Goal: Information Seeking & Learning: Learn about a topic

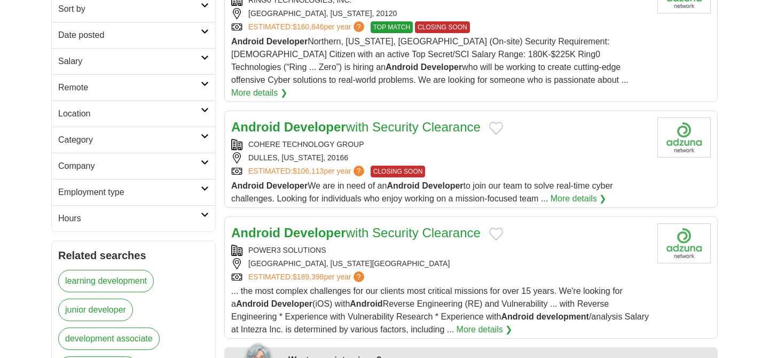
scroll to position [185, 0]
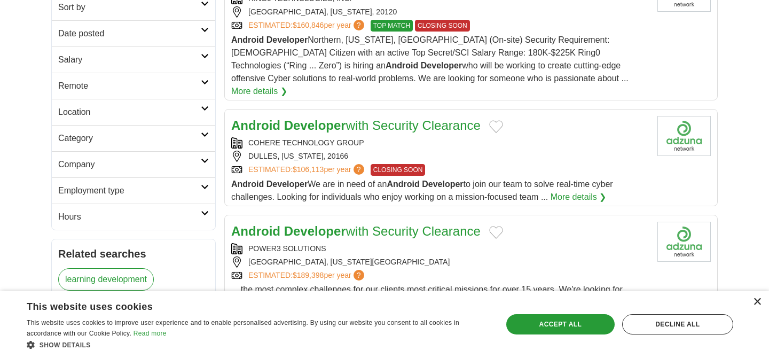
click at [753, 303] on div "×" at bounding box center [757, 302] width 8 height 8
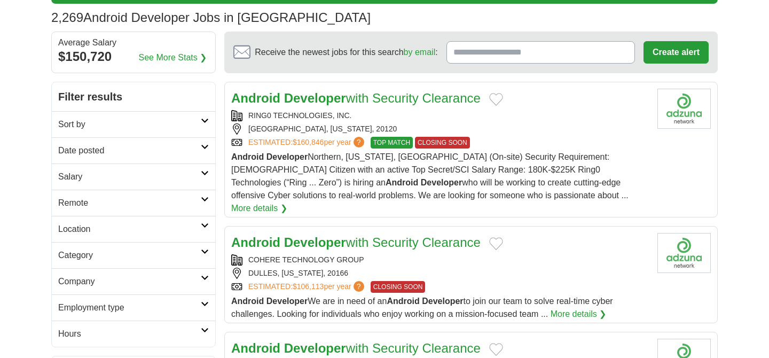
scroll to position [72, 0]
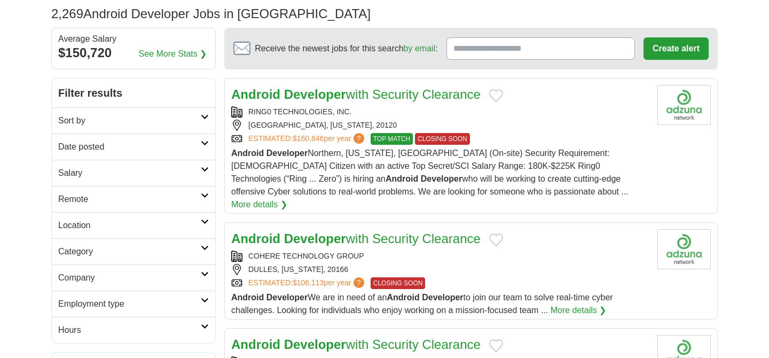
click at [204, 192] on link "Remote" at bounding box center [133, 199] width 163 height 26
click at [90, 225] on link "Remote jobs" at bounding box center [82, 224] width 48 height 9
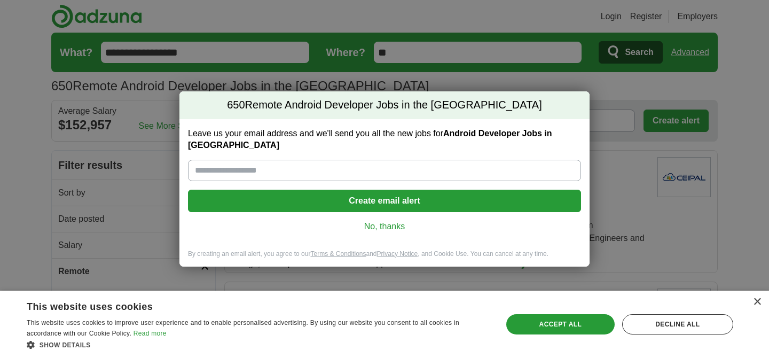
click at [377, 220] on link "No, thanks" at bounding box center [384, 226] width 376 height 12
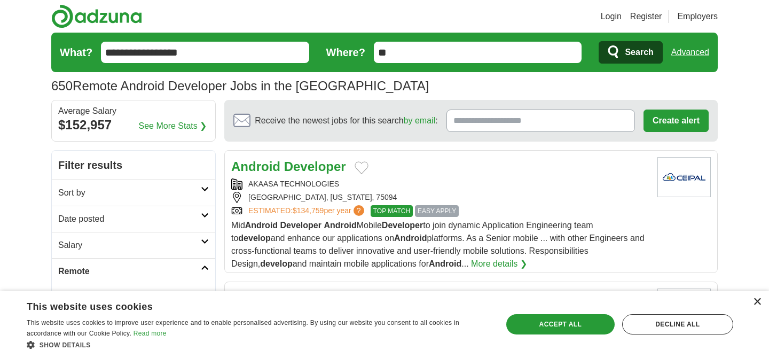
click at [753, 305] on div "×" at bounding box center [757, 302] width 8 height 8
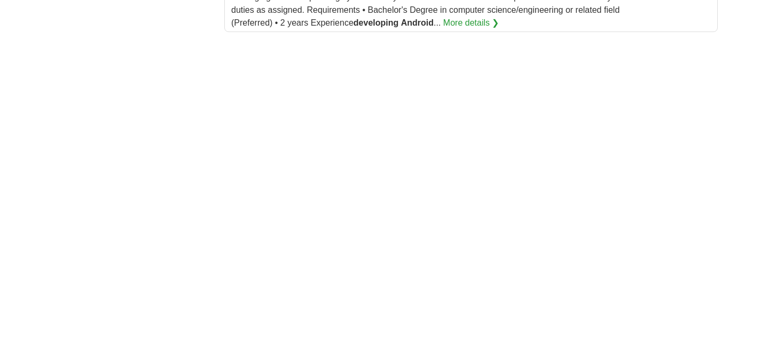
scroll to position [1817, 0]
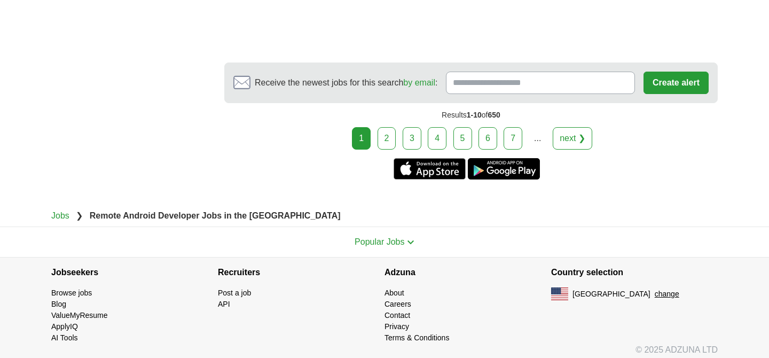
click at [654, 288] on button "change" at bounding box center [666, 293] width 25 height 11
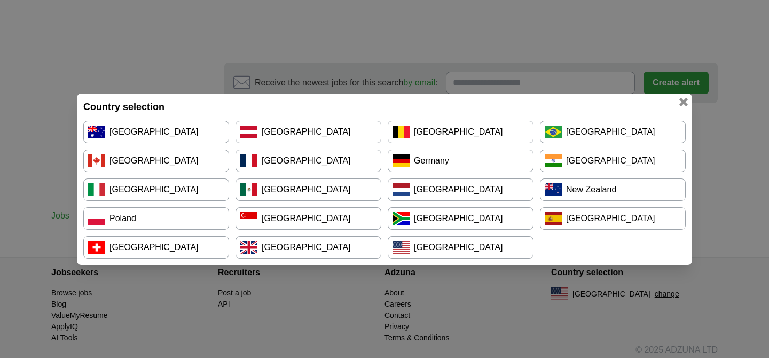
click at [427, 162] on link "Germany" at bounding box center [460, 160] width 146 height 22
